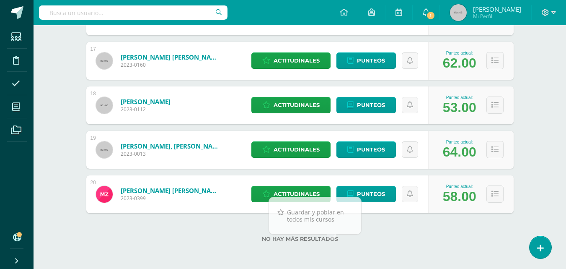
click at [179, 231] on div "No hay más resultados" at bounding box center [299, 232] width 427 height 39
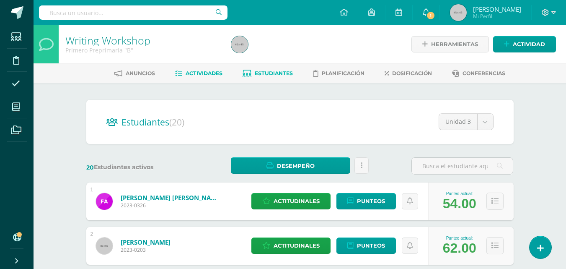
click at [193, 72] on span "Actividades" at bounding box center [204, 73] width 37 height 6
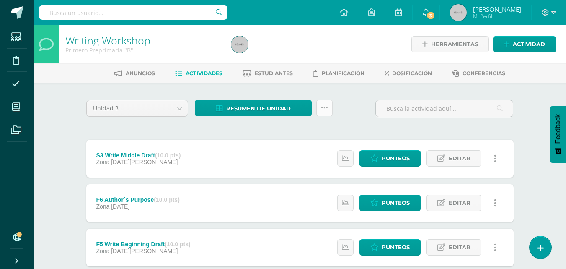
click at [323, 110] on icon at bounding box center [324, 107] width 7 height 7
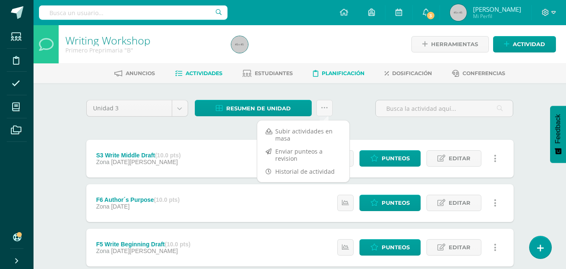
click at [345, 74] on span "Planificación" at bounding box center [343, 73] width 43 height 6
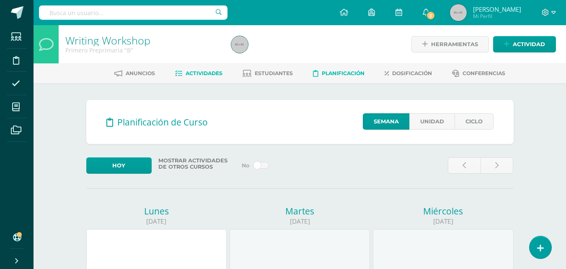
click at [199, 70] on span "Actividades" at bounding box center [204, 73] width 37 height 6
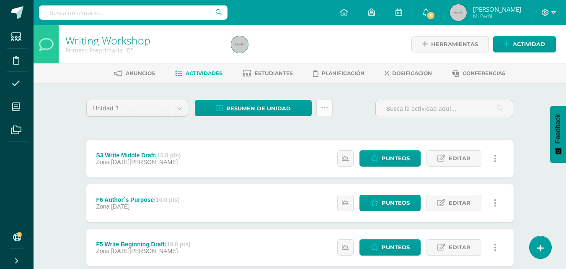
click at [323, 106] on icon at bounding box center [324, 107] width 7 height 7
click at [409, 74] on span "Dosificación" at bounding box center [412, 73] width 40 height 6
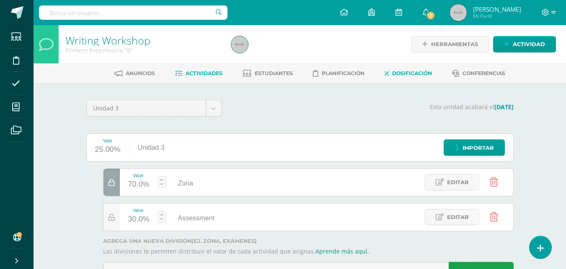
click at [210, 74] on span "Actividades" at bounding box center [204, 73] width 37 height 6
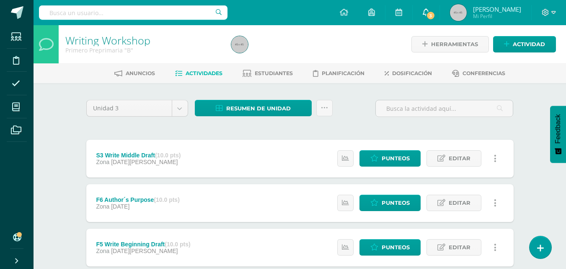
click at [429, 10] on icon at bounding box center [426, 12] width 7 height 8
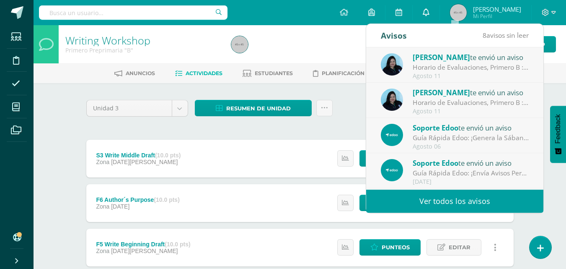
click at [429, 10] on icon at bounding box center [426, 12] width 7 height 8
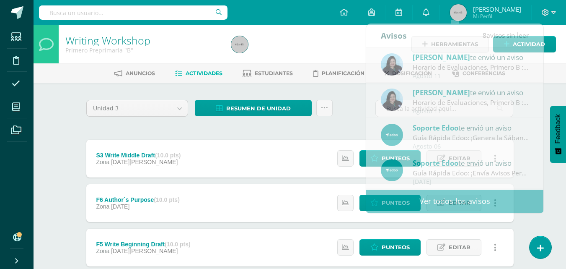
click at [285, 47] on div at bounding box center [312, 44] width 169 height 38
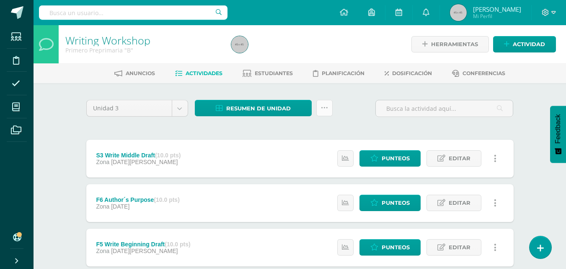
click at [322, 107] on icon at bounding box center [324, 107] width 7 height 7
click at [240, 105] on span "Resumen de unidad" at bounding box center [258, 109] width 65 height 16
